Goal: Task Accomplishment & Management: Use online tool/utility

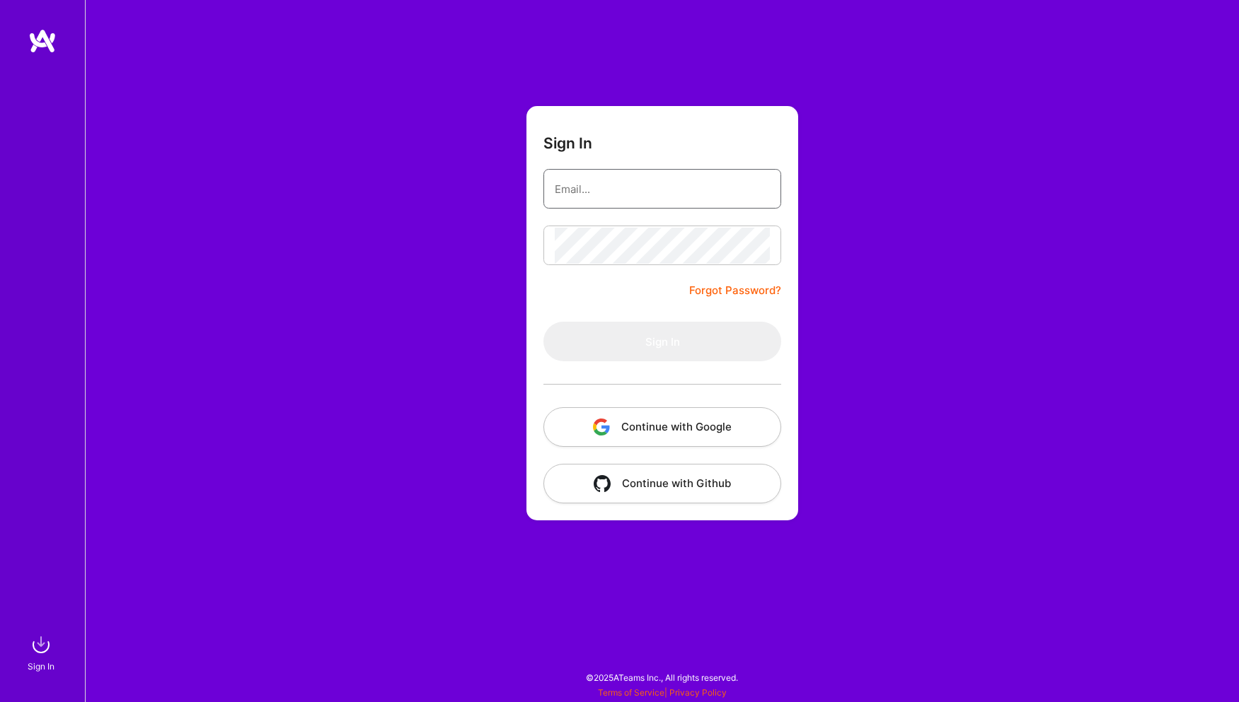
type input "[PERSON_NAME][EMAIL_ADDRESS][DOMAIN_NAME]"
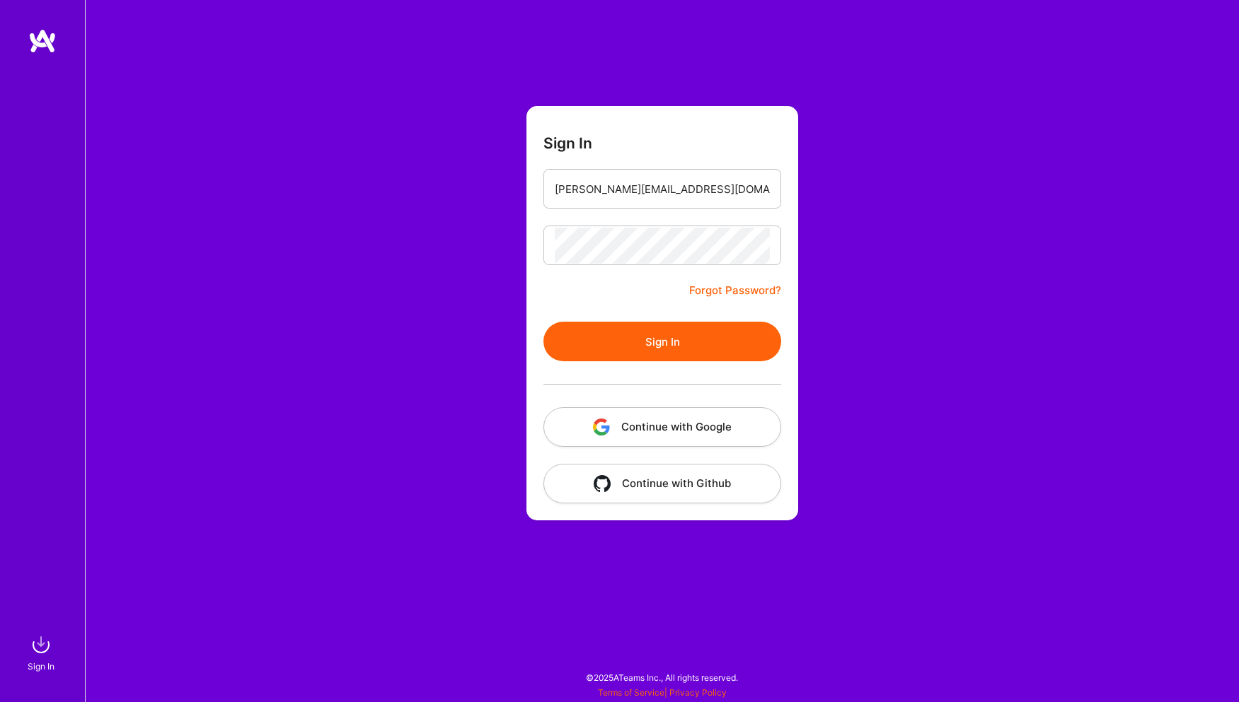
click at [606, 441] on button "Continue with Google" at bounding box center [662, 427] width 238 height 40
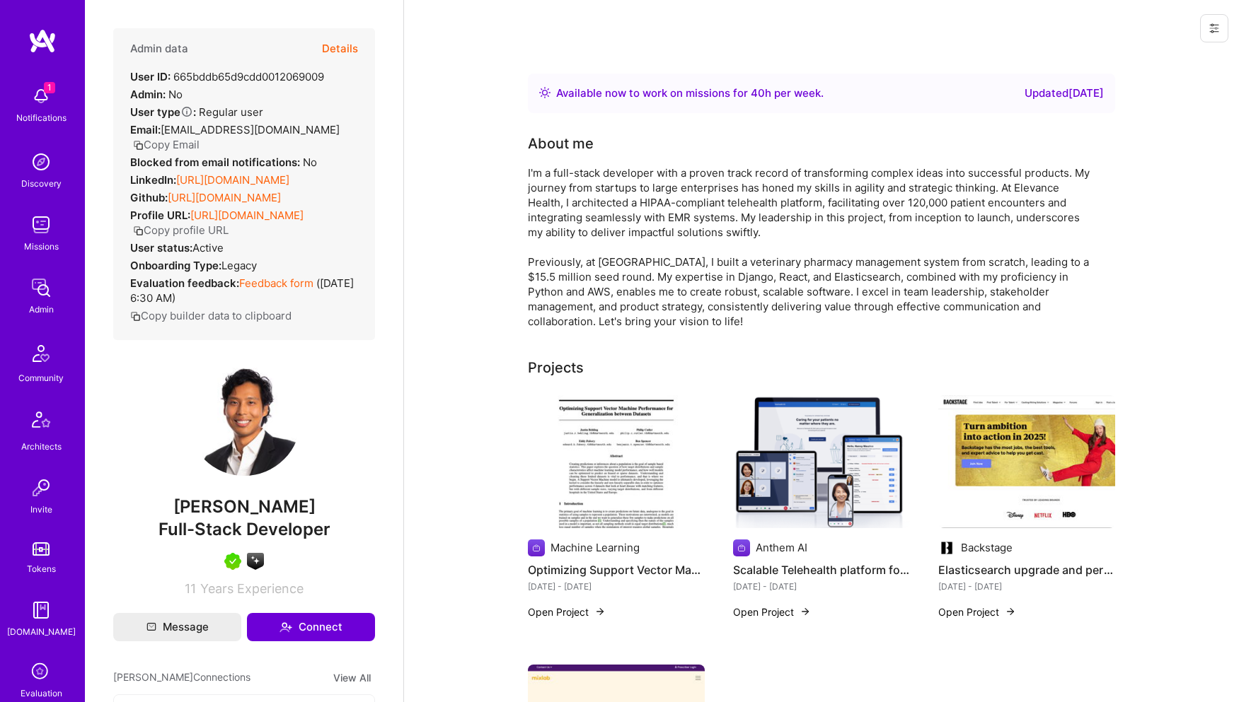
click at [347, 50] on button "Details" at bounding box center [340, 48] width 36 height 41
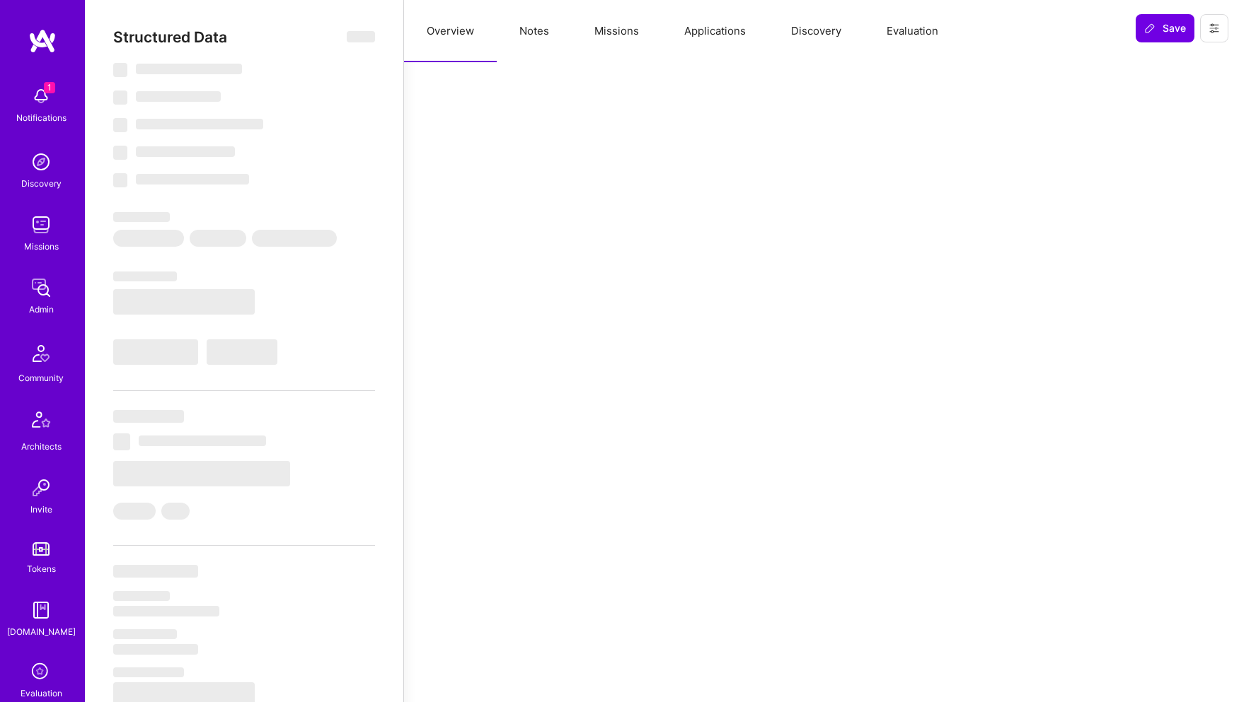
click at [538, 39] on button "Notes" at bounding box center [534, 31] width 75 height 62
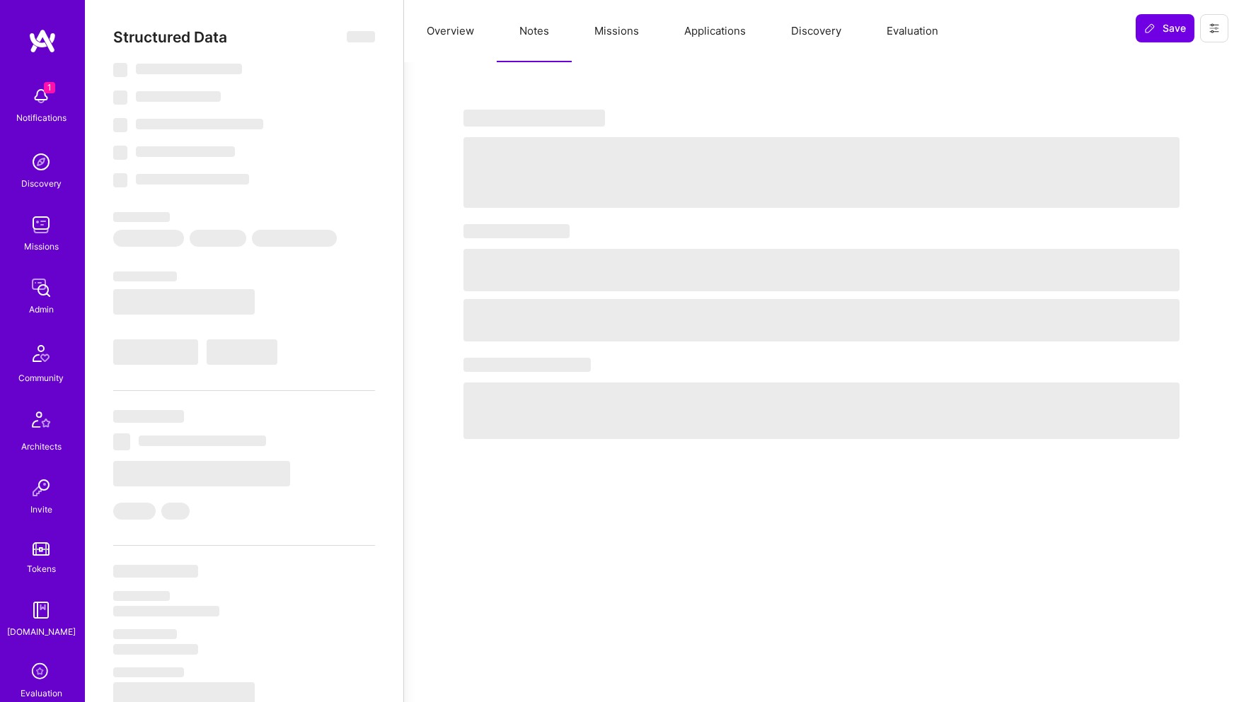
select select "Right Now"
select select "5"
select select "4"
select select "7"
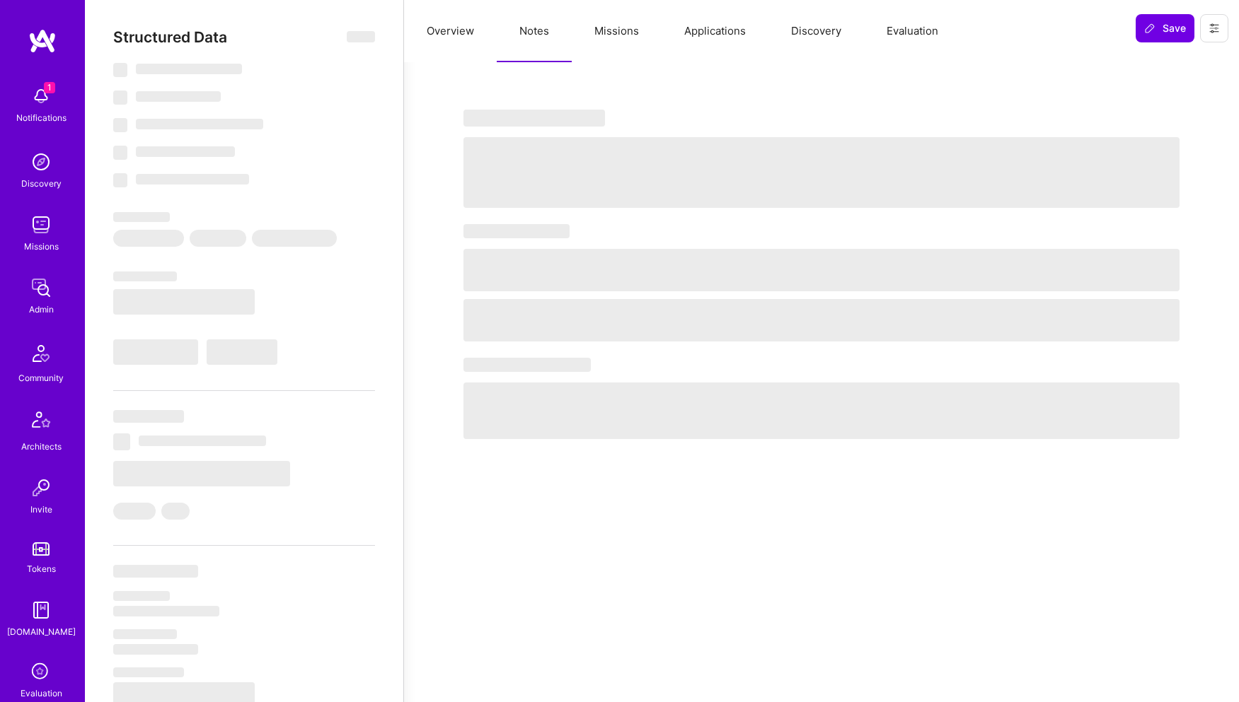
select select "US"
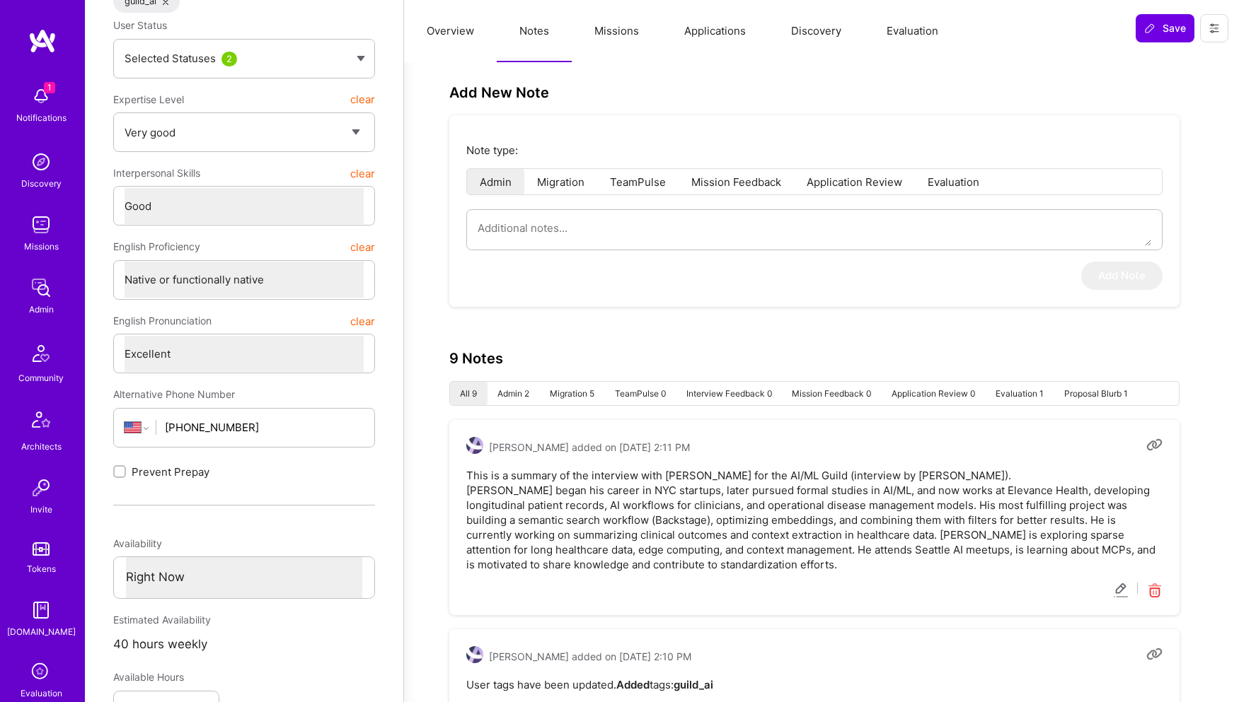
scroll to position [349, 0]
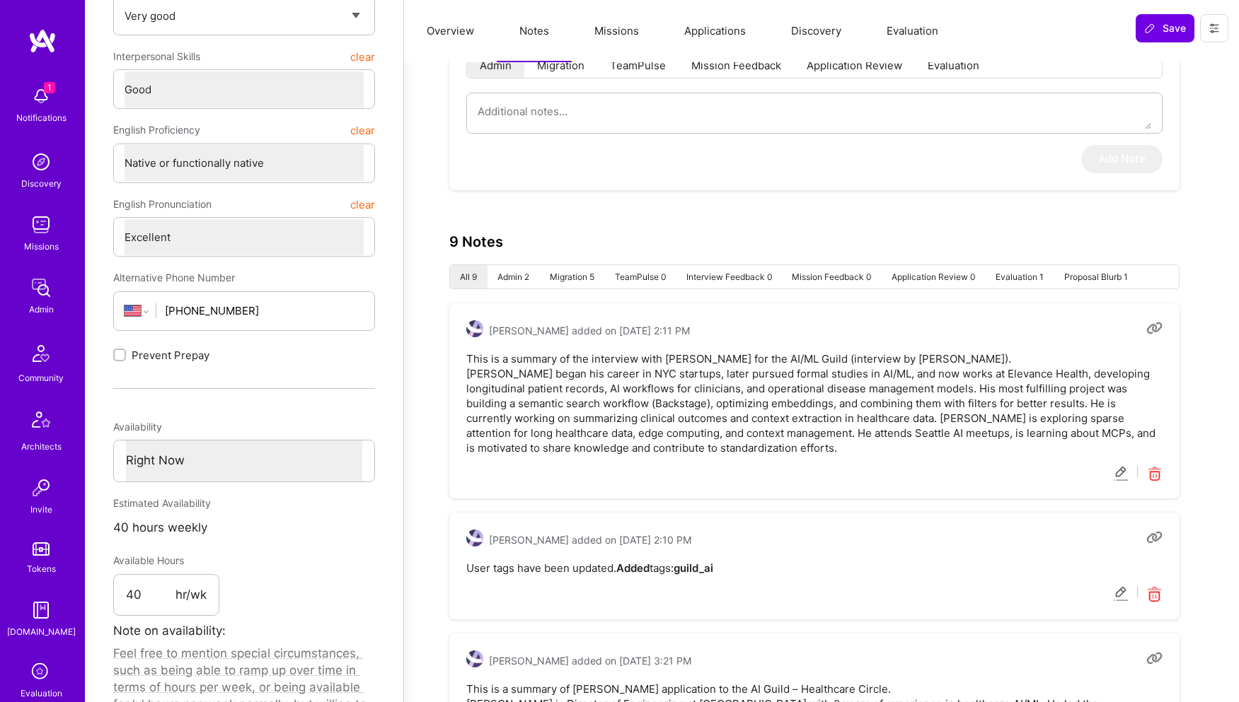
click at [705, 434] on pre "This is a summary of the interview with [PERSON_NAME] for the AI/ML Guild (inte…" at bounding box center [814, 404] width 696 height 104
click at [1125, 470] on icon at bounding box center [1121, 474] width 16 height 16
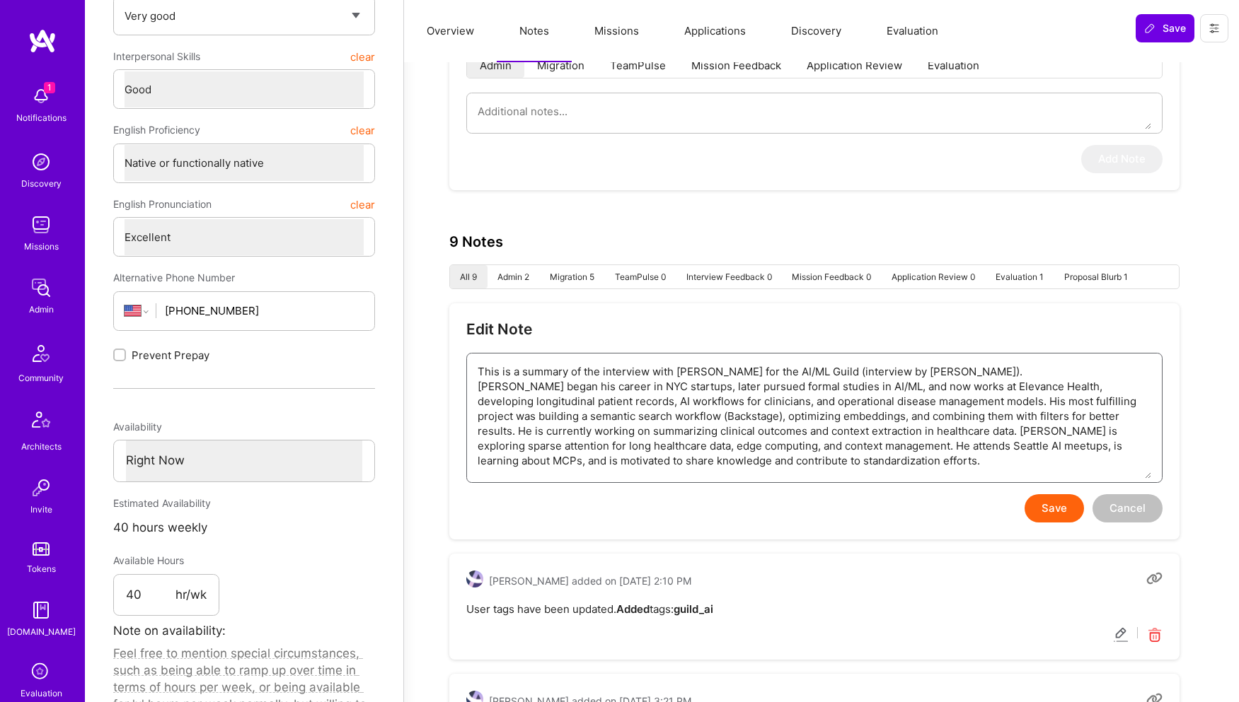
click at [855, 401] on textarea "This is a summary of the interview with [PERSON_NAME] for the AI/ML Guild (inte…" at bounding box center [813, 416] width 673 height 125
paste textarea "Lore Ipsumd – SI Ametc Adipiscin (el Sedd) Eius tempor i utl et dolorem ali eni…"
type textarea "x"
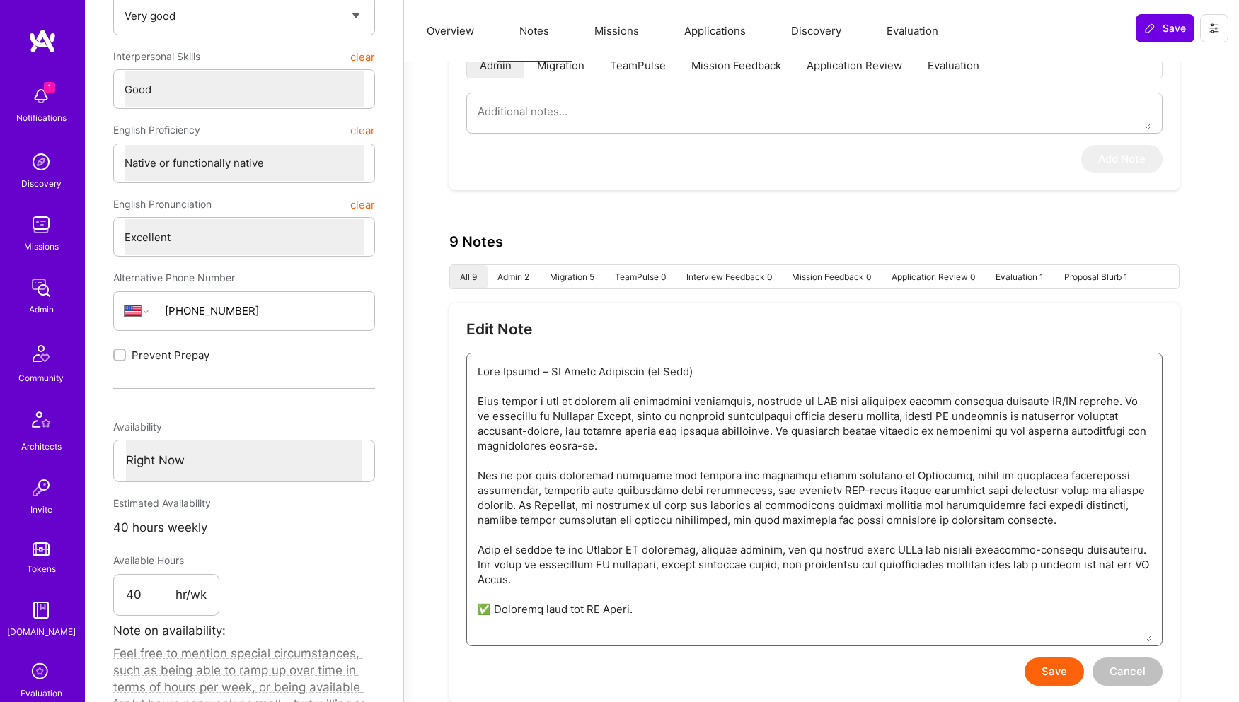
type textarea "Lore Ipsumd – SI Ametc Adipiscin (el Sedd) Eius tempor i utl et dolorem ali eni…"
click at [1069, 675] on button "Save" at bounding box center [1053, 672] width 59 height 28
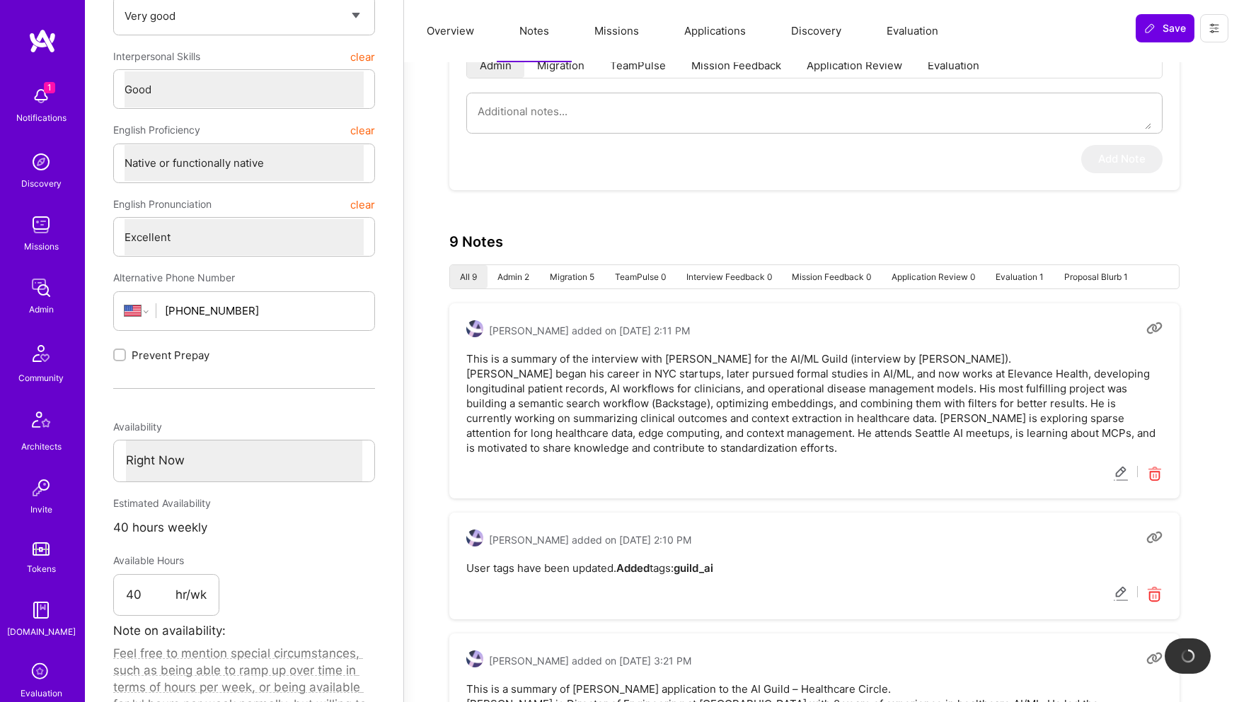
type textarea "x"
